Goal: Check status: Check status

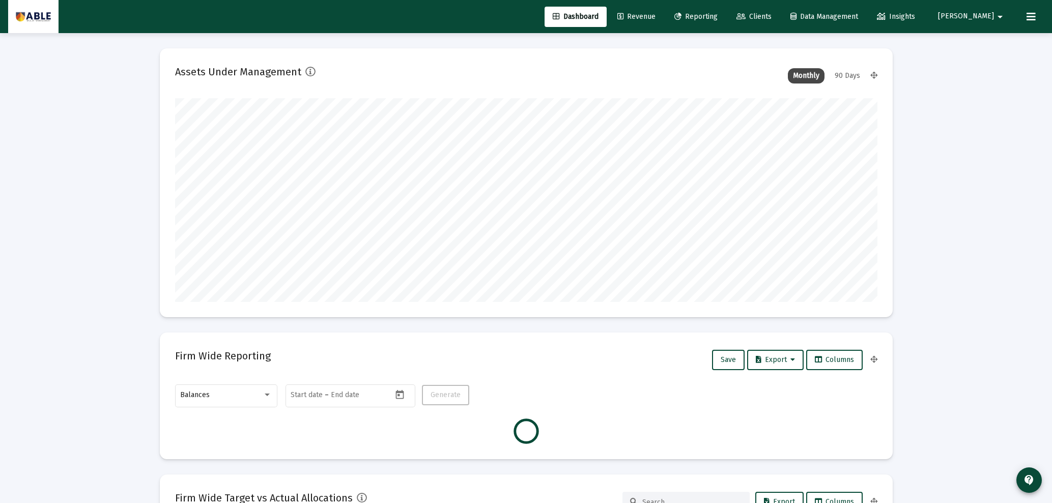
scroll to position [204, 378]
click at [771, 19] on span "Clients" at bounding box center [753, 16] width 35 height 9
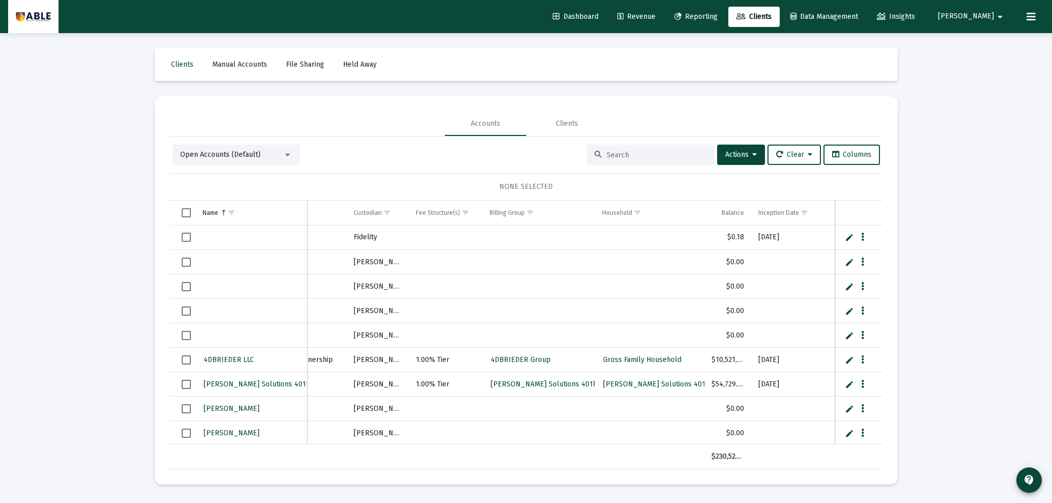
click at [612, 154] on input at bounding box center [657, 155] width 100 height 9
paste input "[DATE]-[DATE]"
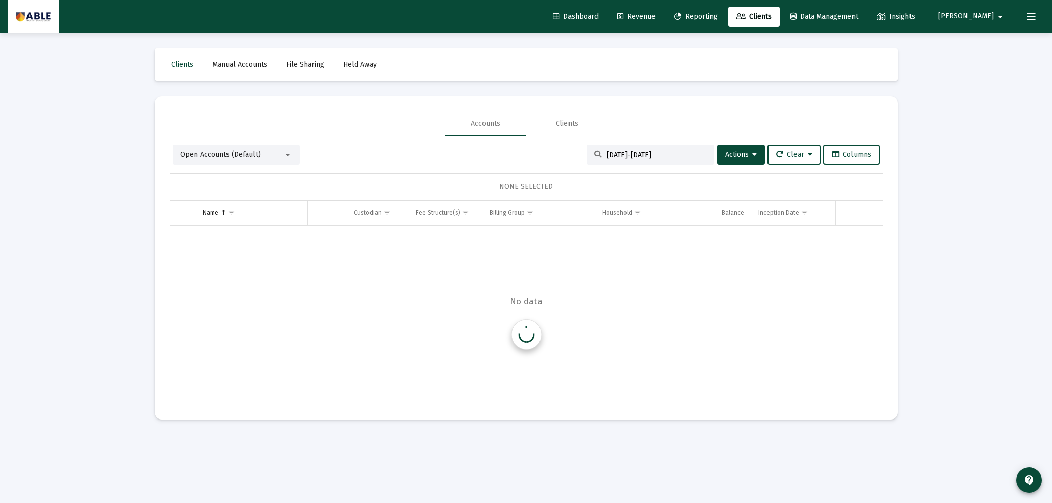
scroll to position [0, 190]
click at [617, 154] on input "[DATE]-[DATE]" at bounding box center [657, 155] width 100 height 9
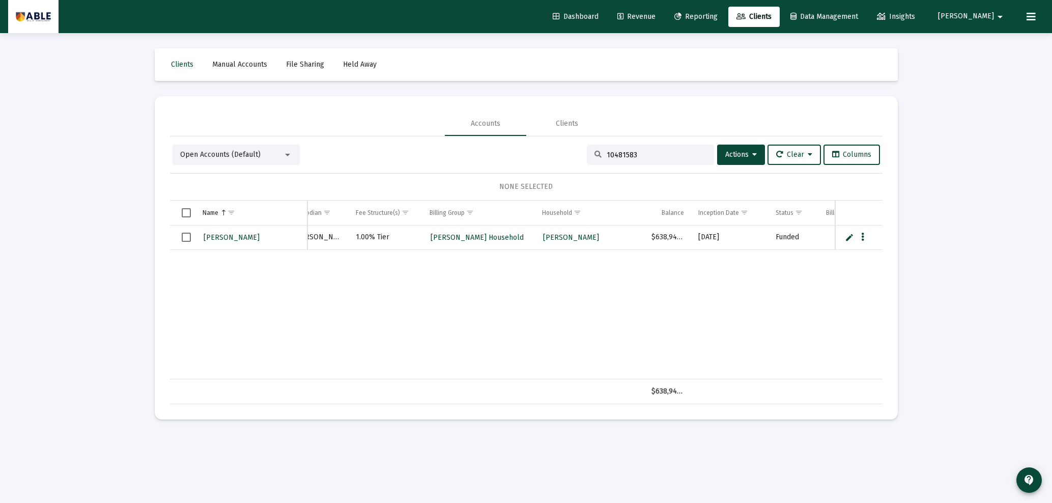
scroll to position [0, 268]
type input "10481583"
click at [579, 98] on mat-card "Accounts Clients Open Accounts (Default) 10481583 Actions Clear Columns NONE SE…" at bounding box center [526, 257] width 743 height 323
